Goal: Find specific page/section: Find specific page/section

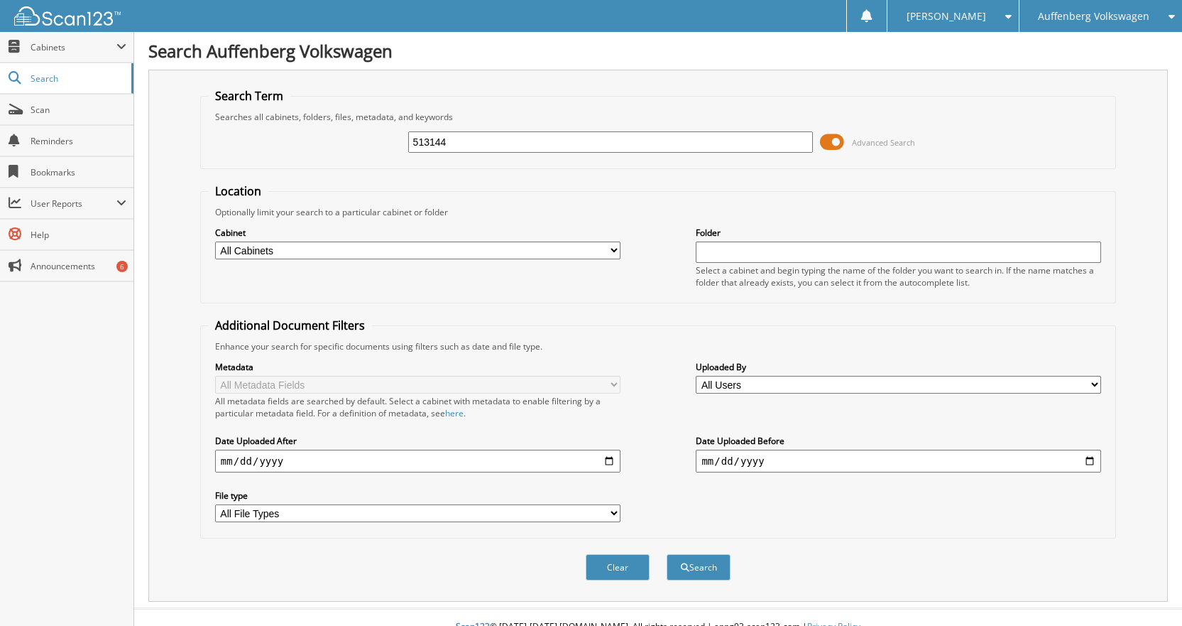
type input "513144"
click at [667, 554] on button "Search" at bounding box center [699, 567] width 64 height 26
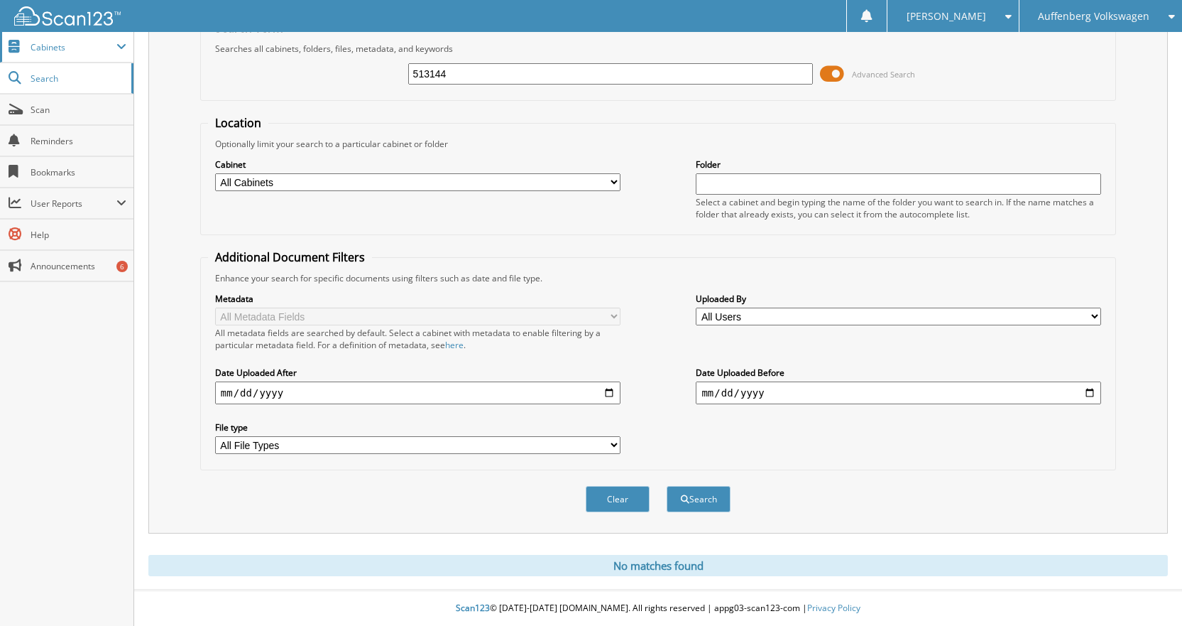
click at [56, 46] on span "Cabinets" at bounding box center [74, 47] width 86 height 12
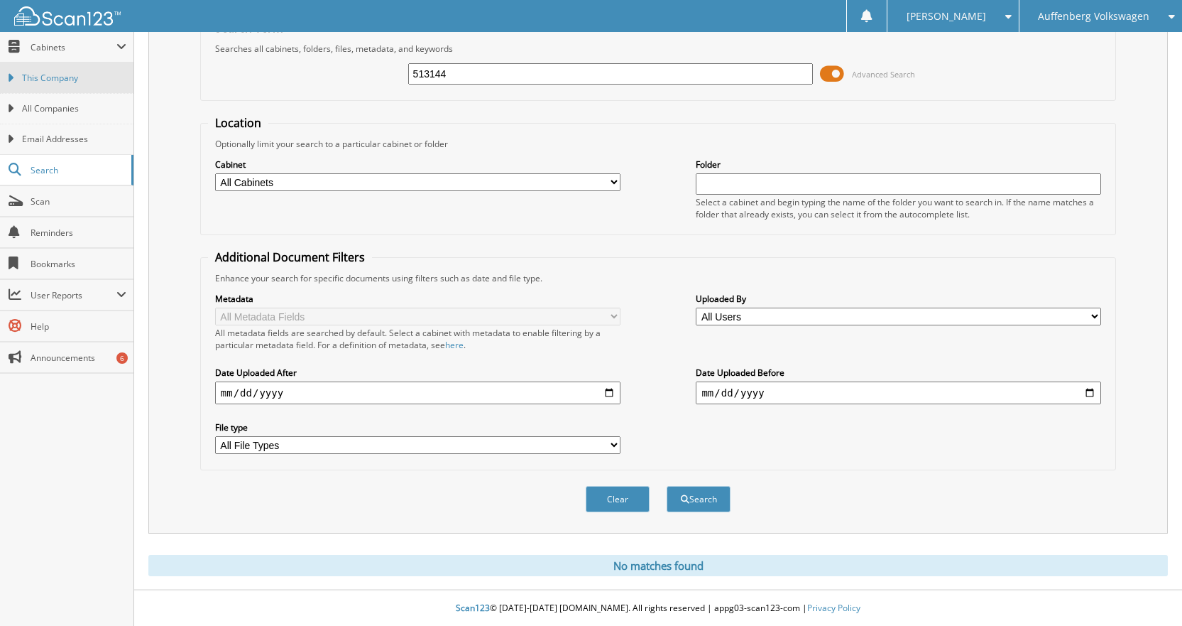
click at [80, 86] on link "This Company" at bounding box center [67, 77] width 134 height 31
